Goal: Transaction & Acquisition: Subscribe to service/newsletter

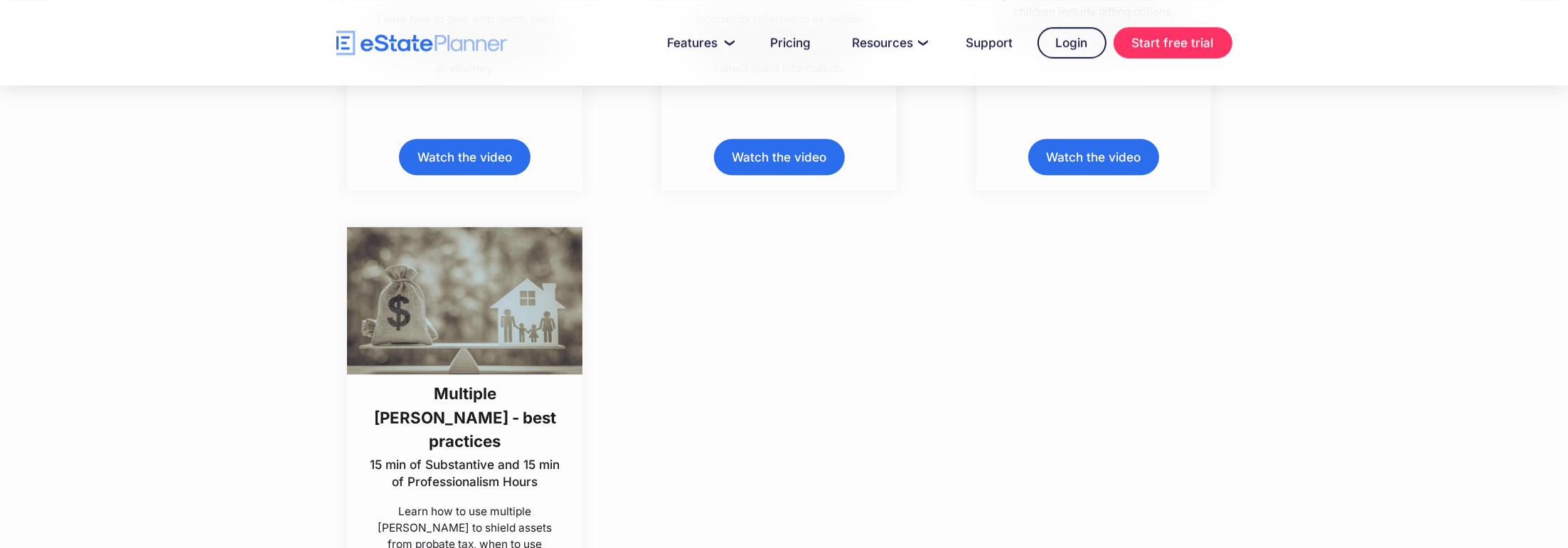
scroll to position [7111, 0]
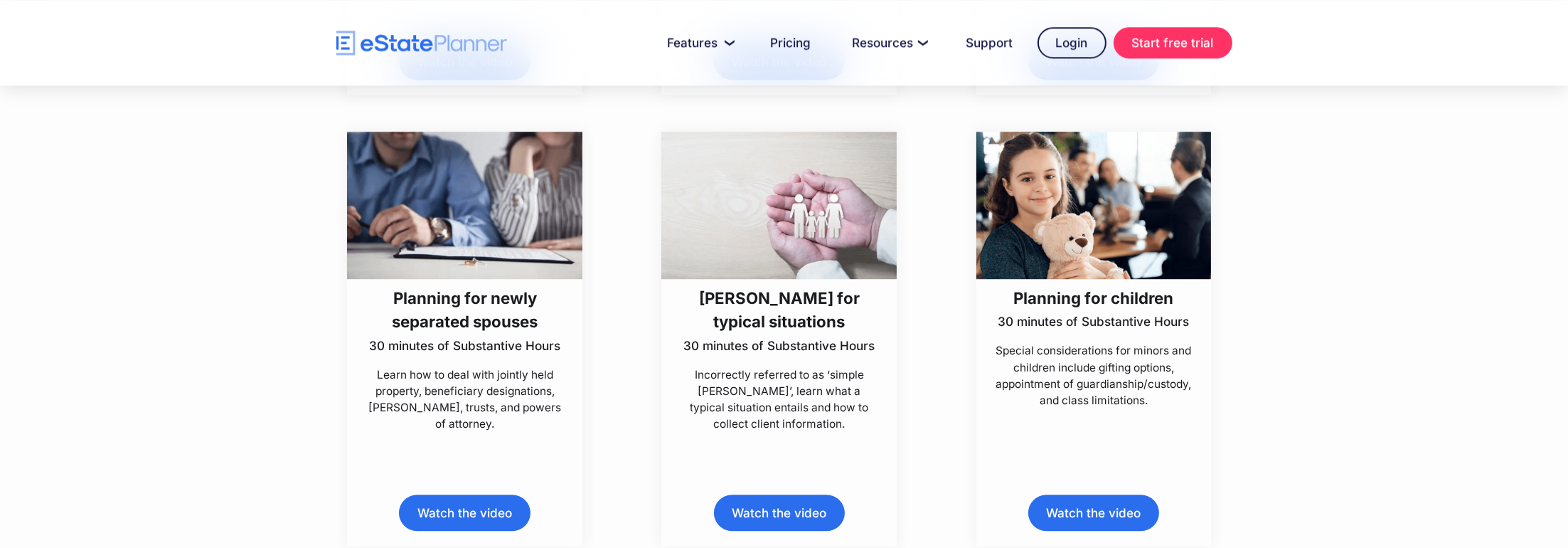
click at [633, 269] on div "[PERSON_NAME] for typical situations 30 minutes of Substantive Hours Incorrectl…" at bounding box center [780, 339] width 315 height 415
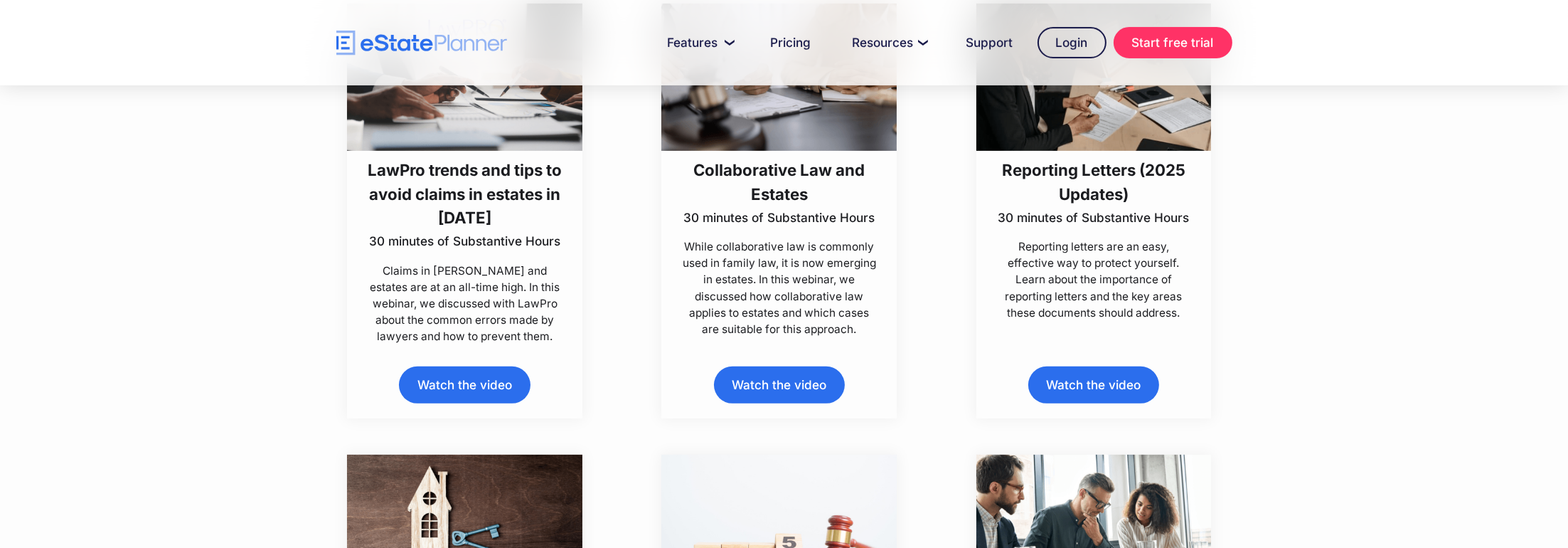
scroll to position [356, 0]
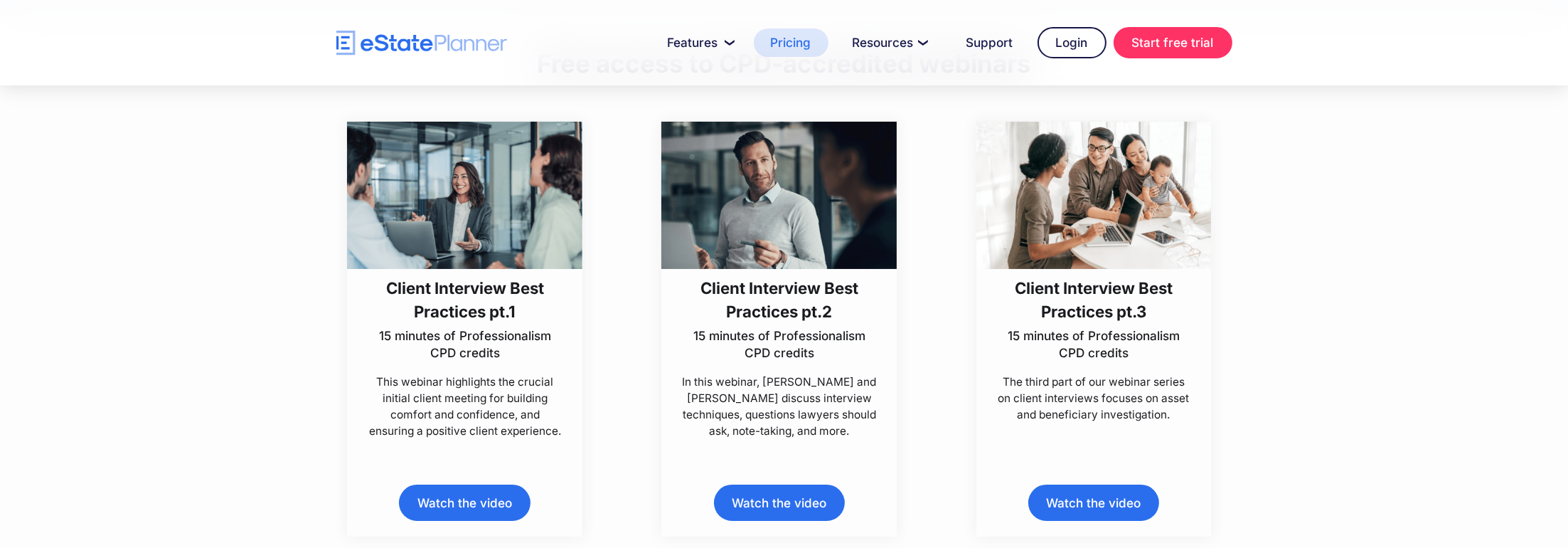
click at [797, 40] on link "Pricing" at bounding box center [791, 43] width 75 height 29
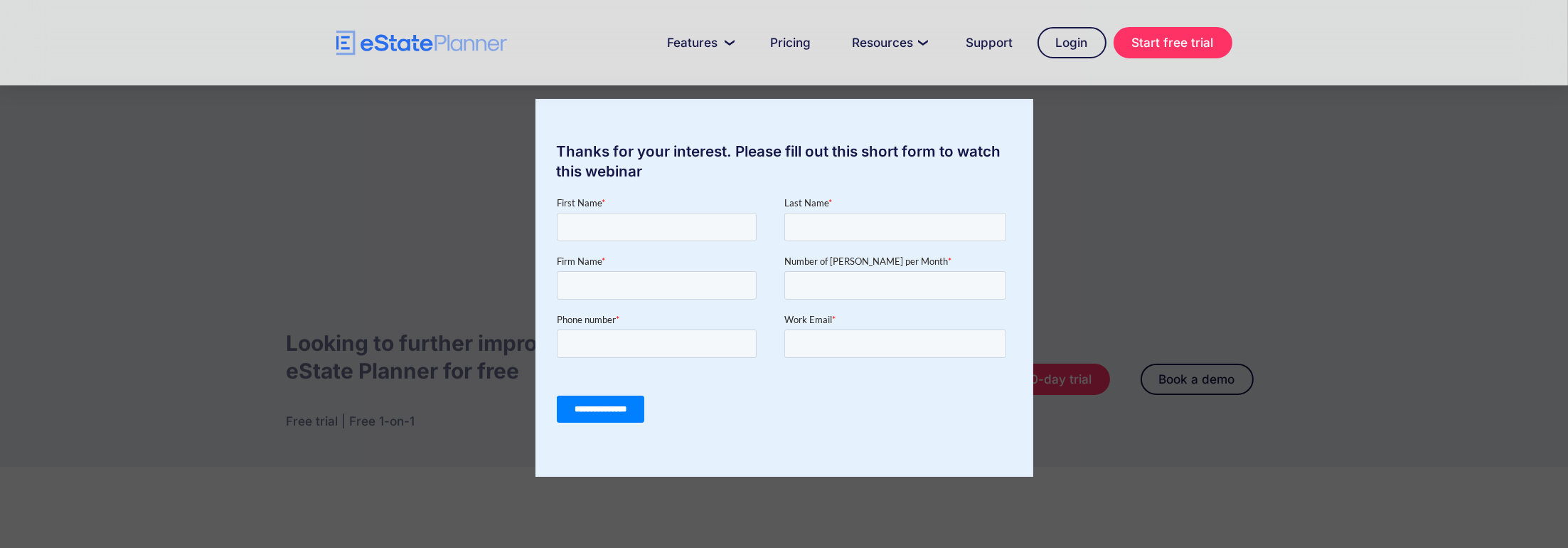
scroll to position [712, 0]
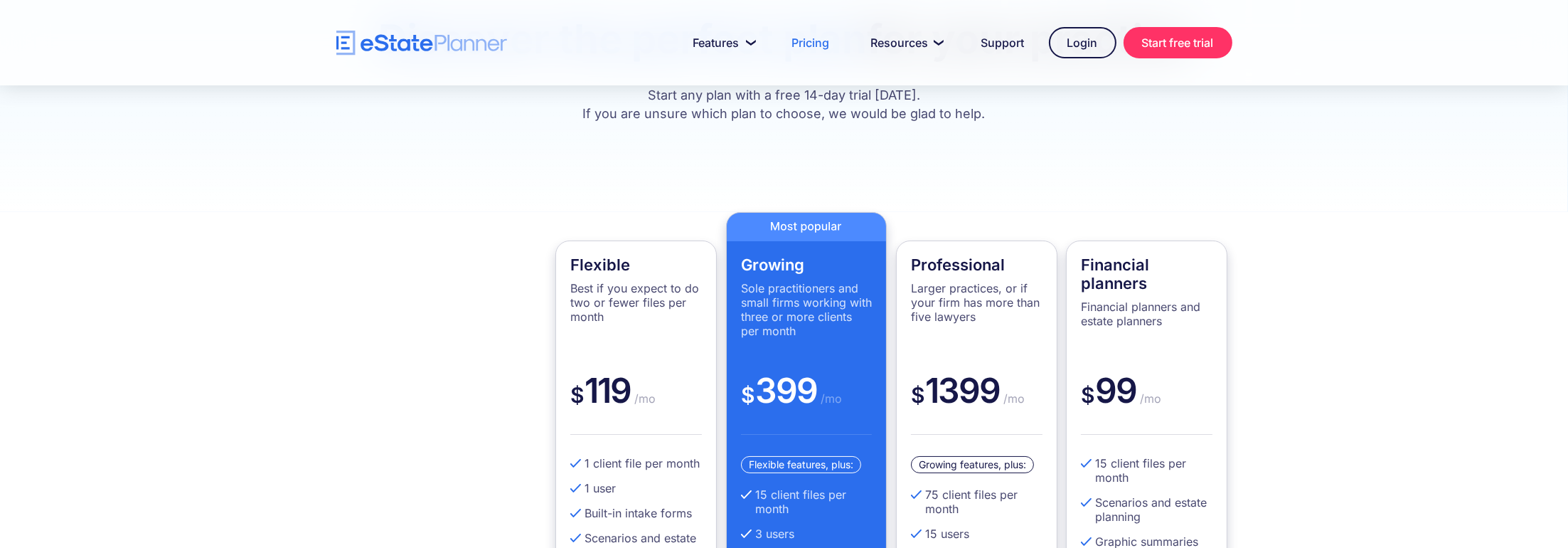
scroll to position [284, 0]
